Goal: Information Seeking & Learning: Learn about a topic

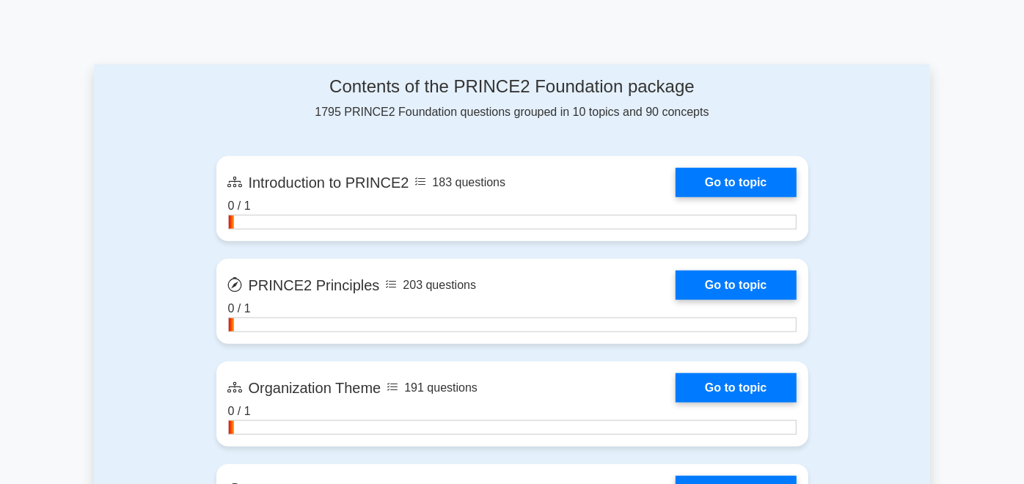
scroll to position [771, 0]
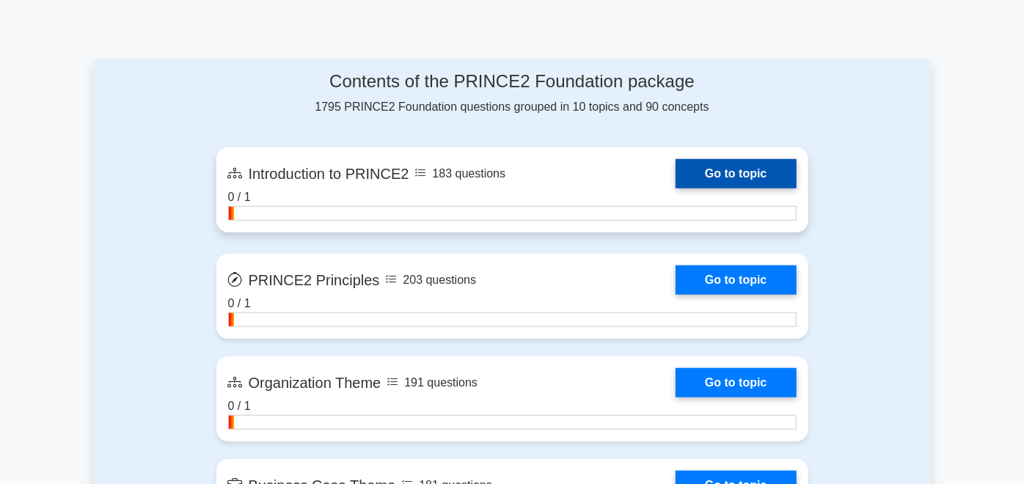
click at [759, 159] on link "Go to topic" at bounding box center [736, 173] width 120 height 29
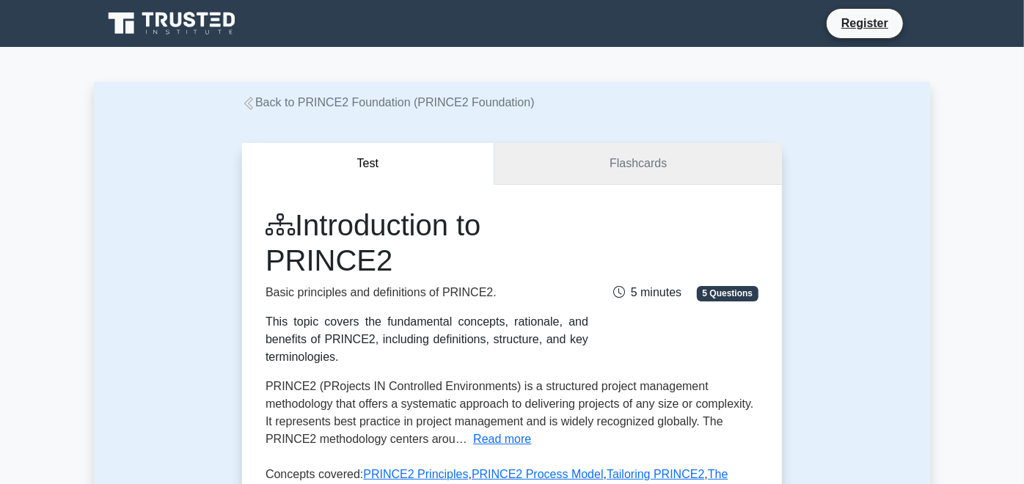
click at [635, 162] on link "Flashcards" at bounding box center [639, 164] width 288 height 42
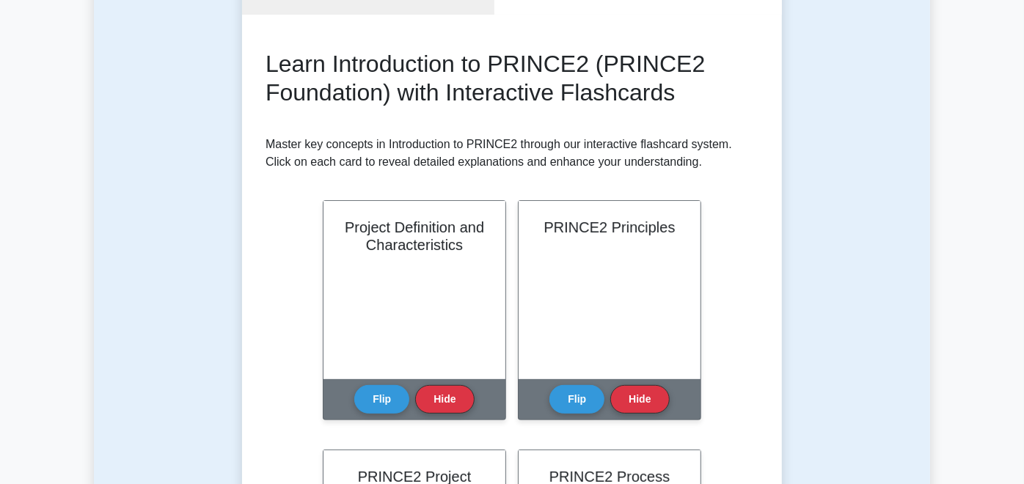
scroll to position [182, 0]
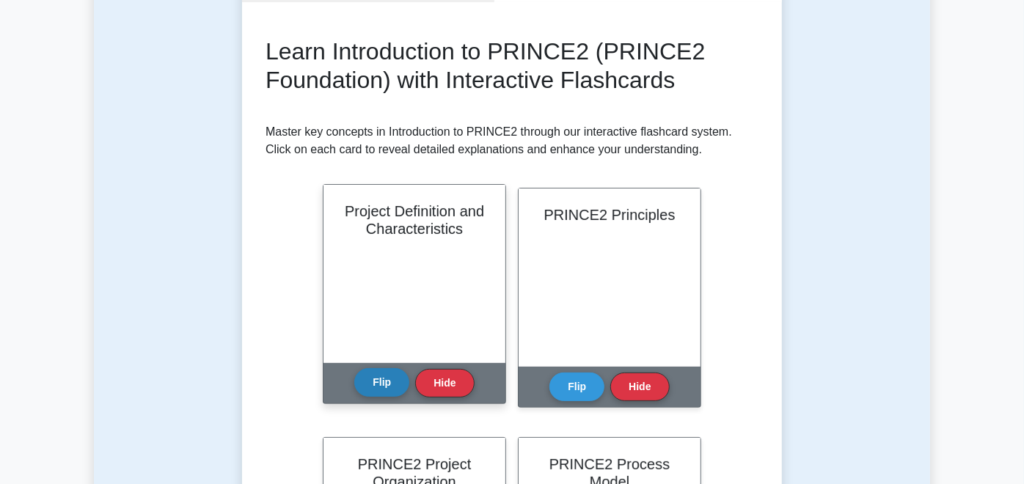
click at [354, 373] on button "Flip" at bounding box center [381, 382] width 55 height 29
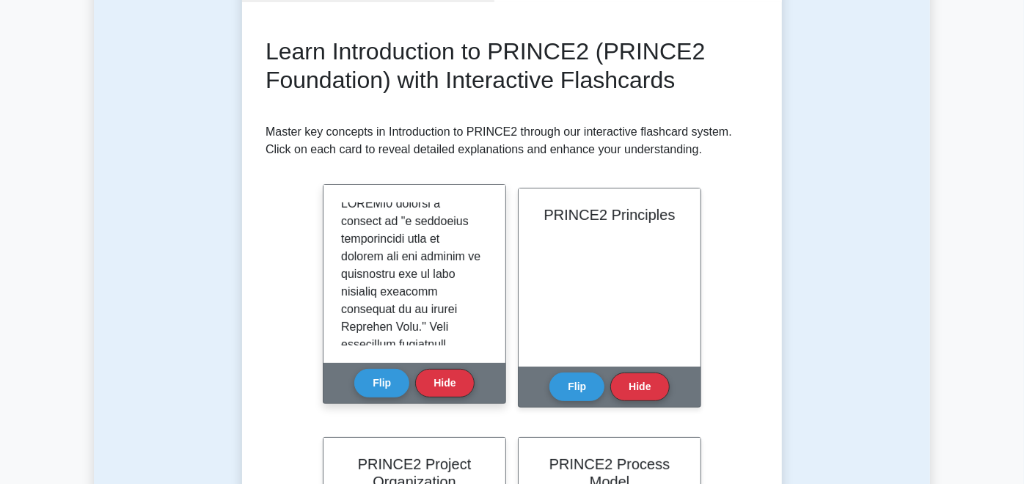
scroll to position [0, 0]
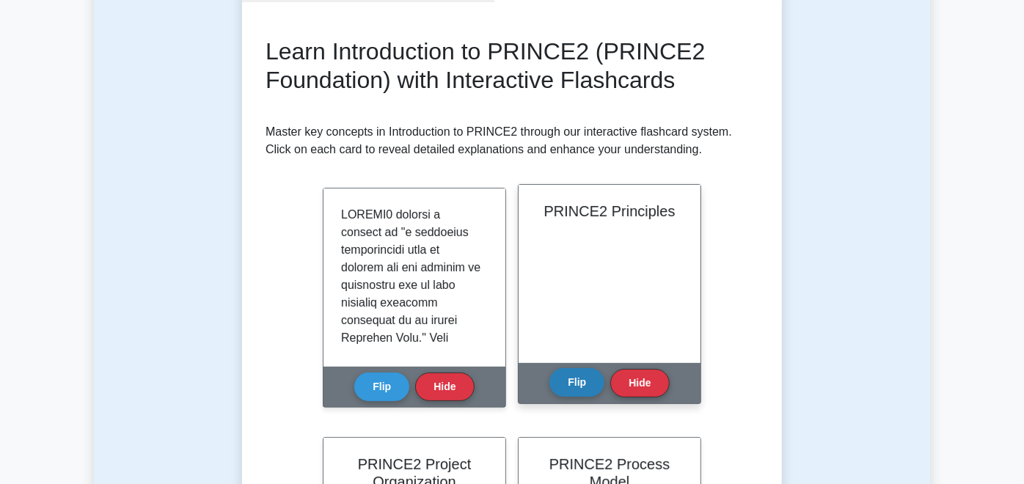
click at [550, 394] on button "Flip" at bounding box center [577, 382] width 55 height 29
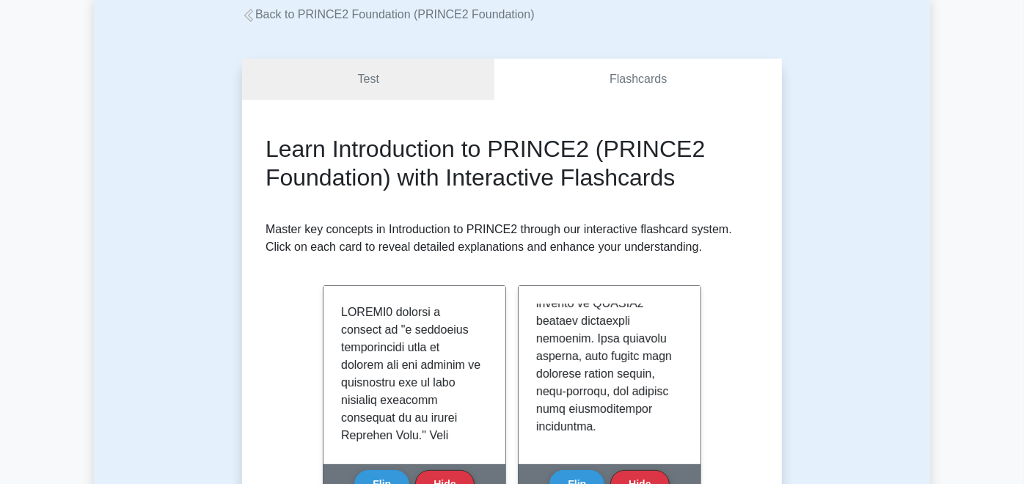
scroll to position [83, 0]
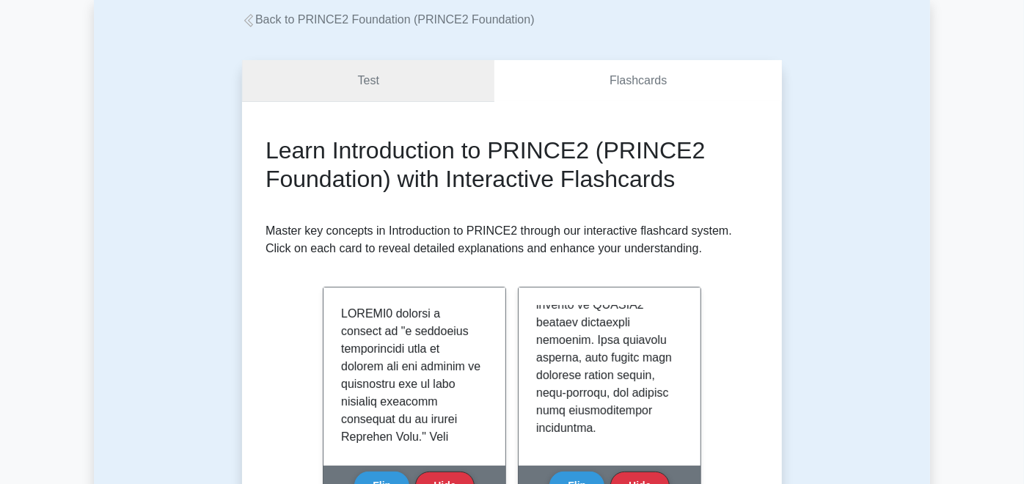
click at [359, 75] on link "Test" at bounding box center [368, 81] width 252 height 42
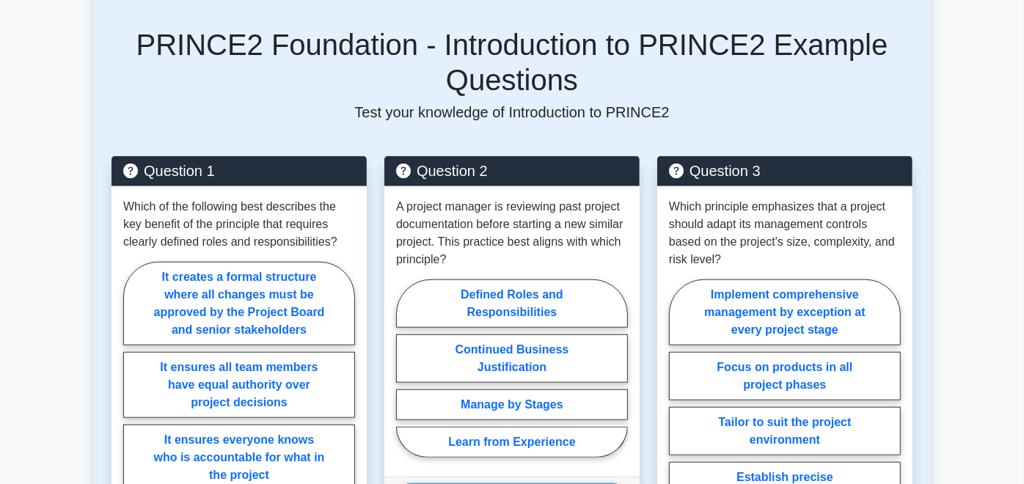
scroll to position [717, 0]
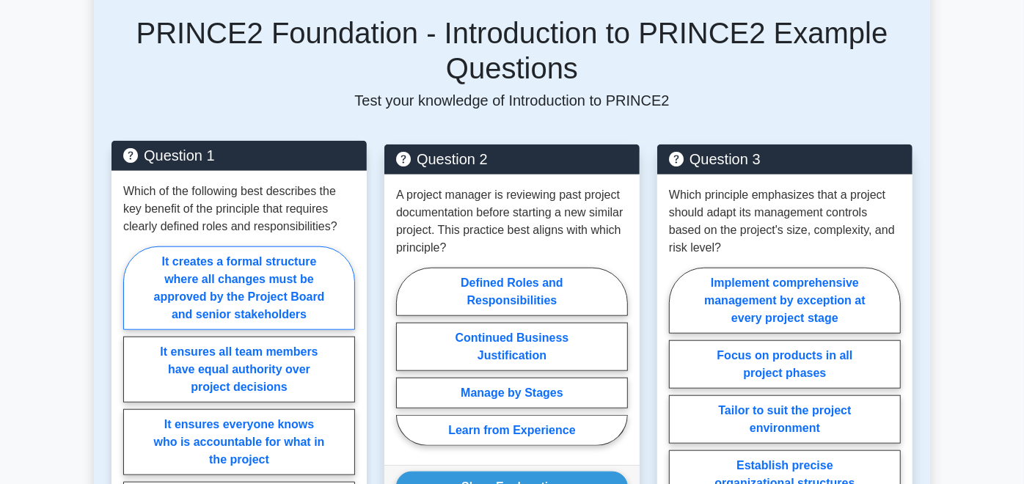
click at [218, 247] on label "It creates a formal structure where all changes must be approved by the Project…" at bounding box center [239, 289] width 232 height 84
click at [133, 415] on input "It creates a formal structure where all changes must be approved by the Project…" at bounding box center [128, 420] width 10 height 10
radio input "true"
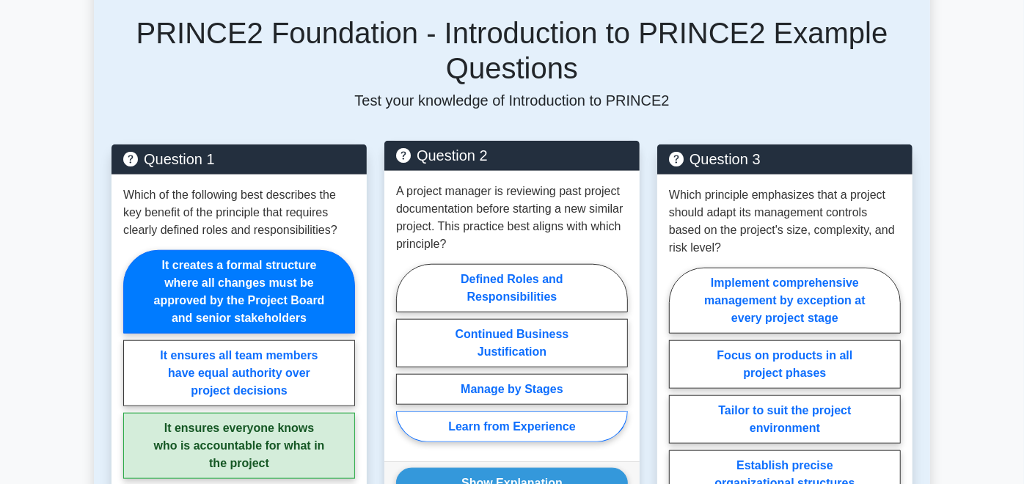
click at [508, 412] on label "Learn from Experience" at bounding box center [512, 427] width 232 height 31
click at [406, 353] on input "Learn from Experience" at bounding box center [401, 358] width 10 height 10
radio input "true"
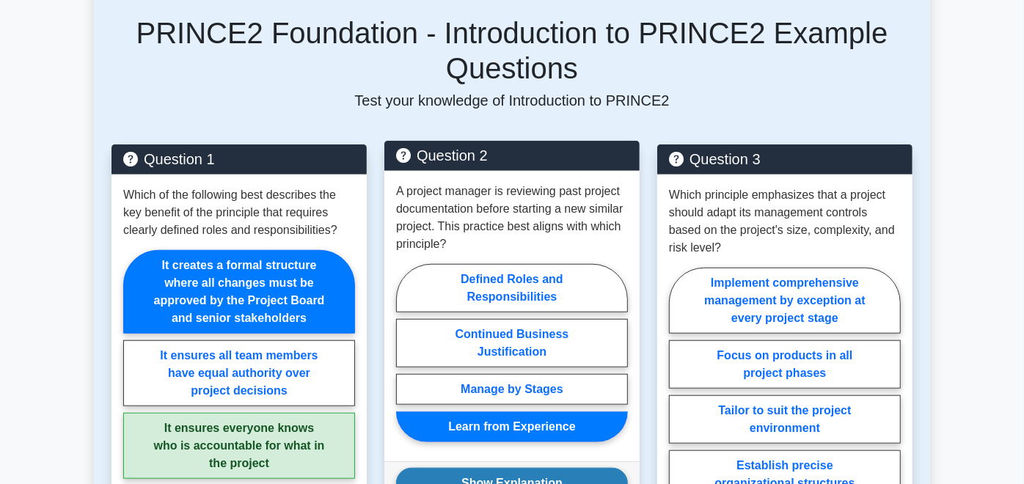
click at [535, 468] on button "Show Explanation" at bounding box center [512, 483] width 232 height 31
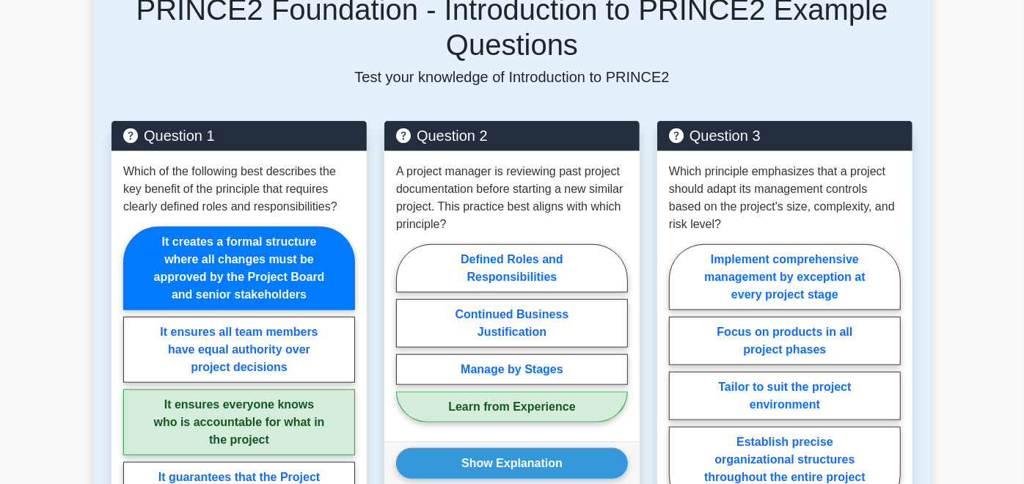
scroll to position [746, 0]
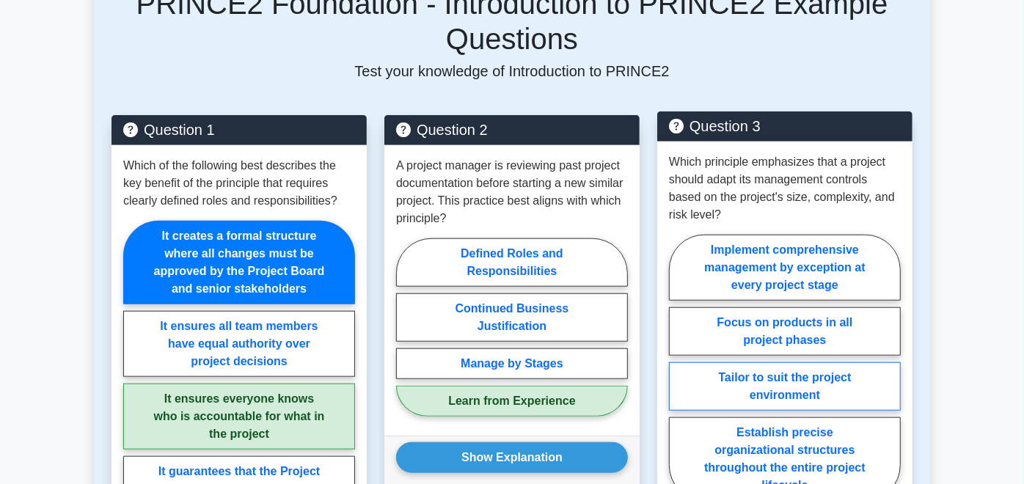
click at [834, 363] on label "Tailor to suit the project environment" at bounding box center [785, 387] width 232 height 48
click at [679, 368] on input "Tailor to suit the project environment" at bounding box center [674, 373] width 10 height 10
radio input "true"
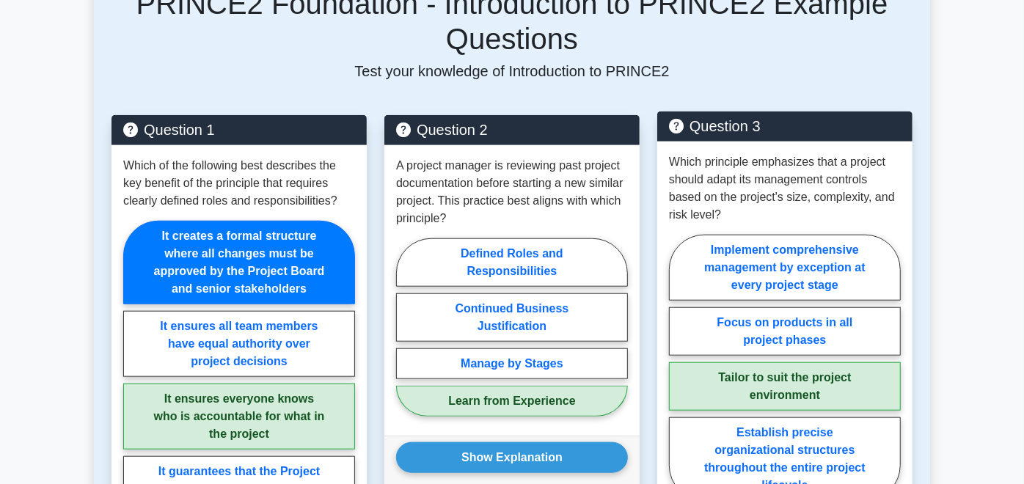
drag, startPoint x: 1029, startPoint y: 172, endPoint x: 685, endPoint y: 344, distance: 384.0
click at [685, 344] on div "Which principle emphasizes that a project should adapt its management controls …" at bounding box center [784, 331] width 255 height 379
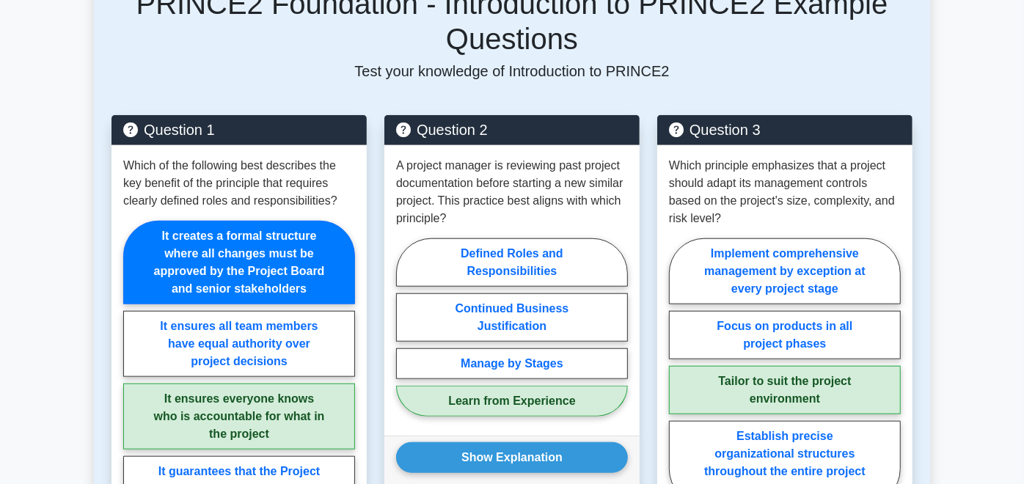
drag, startPoint x: 1031, startPoint y: 220, endPoint x: 988, endPoint y: 50, distance: 175.5
drag, startPoint x: 1031, startPoint y: 235, endPoint x: 996, endPoint y: 54, distance: 183.9
drag, startPoint x: 1030, startPoint y: 186, endPoint x: 992, endPoint y: 57, distance: 134.0
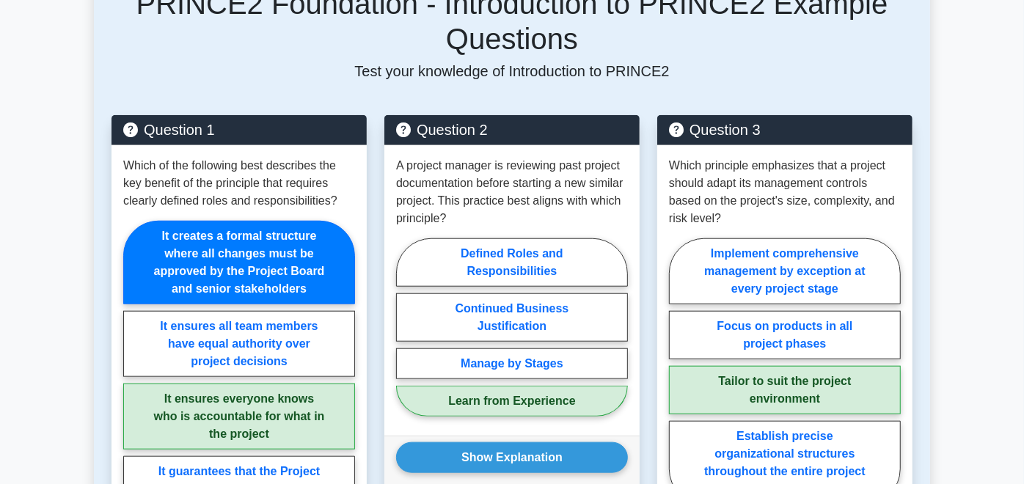
drag, startPoint x: 1028, startPoint y: 478, endPoint x: 1010, endPoint y: 45, distance: 433.3
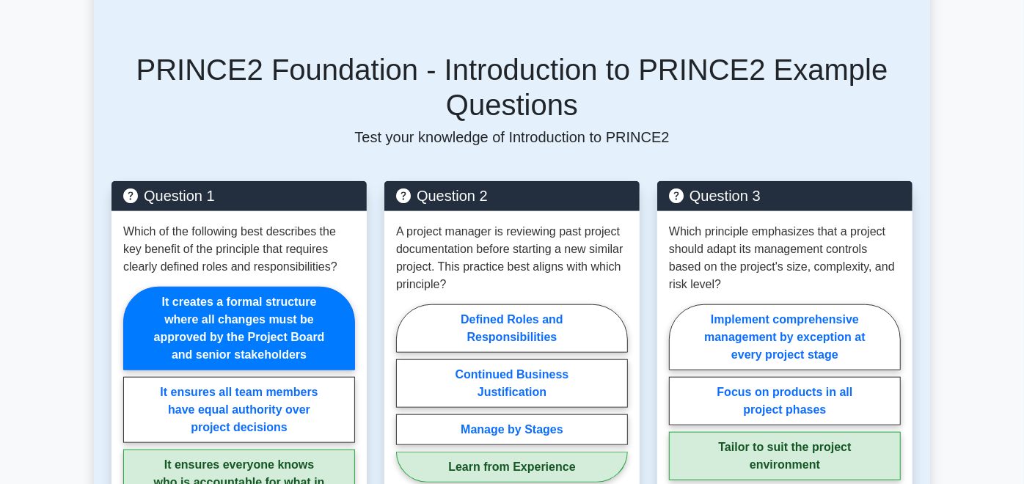
scroll to position [683, 0]
